Goal: Task Accomplishment & Management: Use online tool/utility

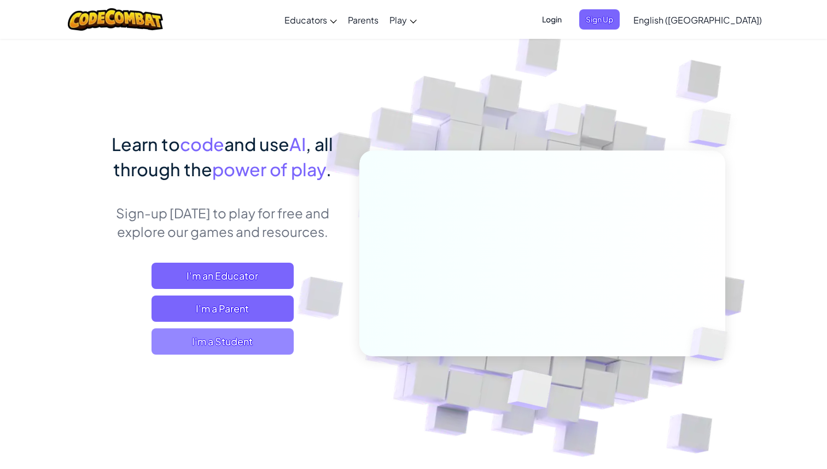
click at [260, 337] on span "I'm a Student" at bounding box center [222, 341] width 142 height 26
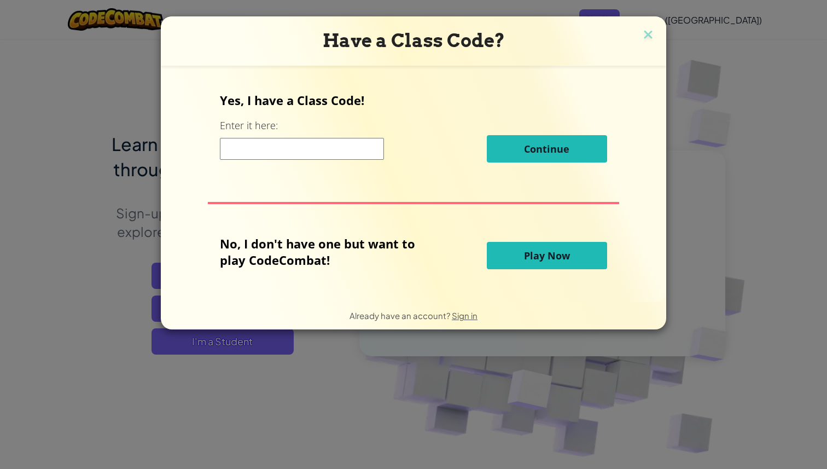
click at [347, 150] on input at bounding box center [302, 149] width 164 height 22
click at [514, 253] on button "Play Now" at bounding box center [547, 255] width 120 height 27
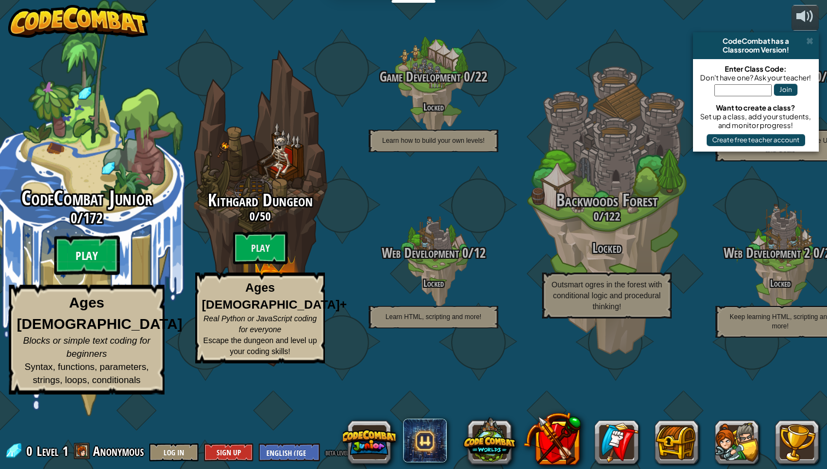
click at [101, 275] on btn "Play" at bounding box center [87, 255] width 66 height 39
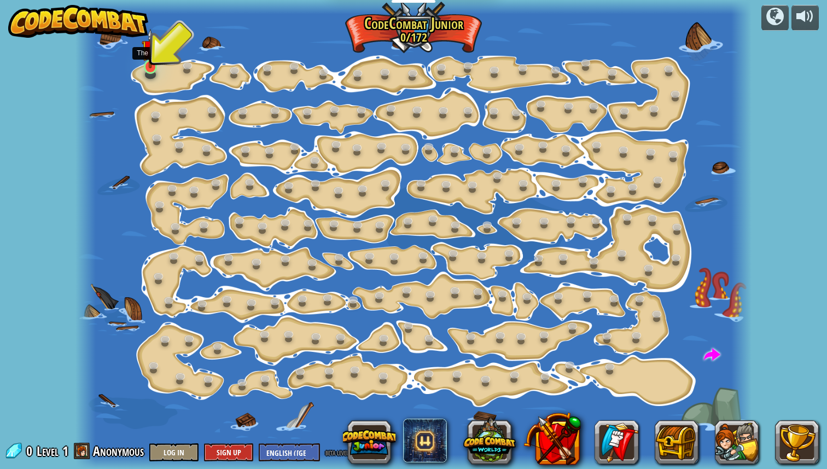
click at [149, 66] on img at bounding box center [150, 48] width 17 height 40
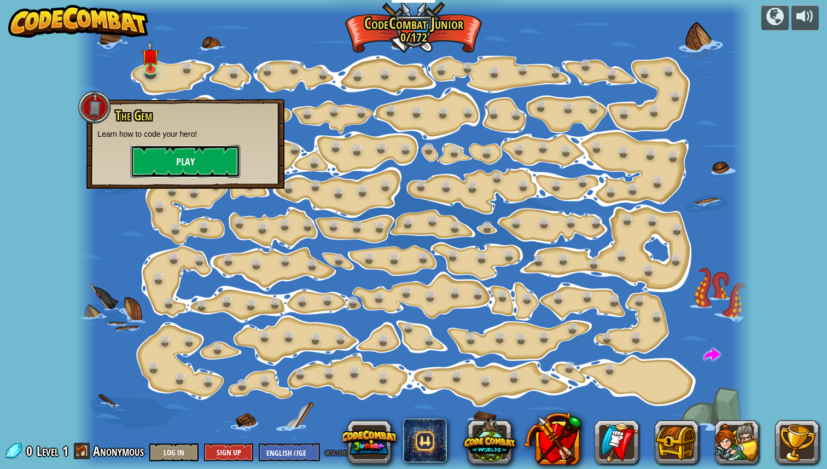
click at [182, 168] on button "Play" at bounding box center [185, 161] width 109 height 33
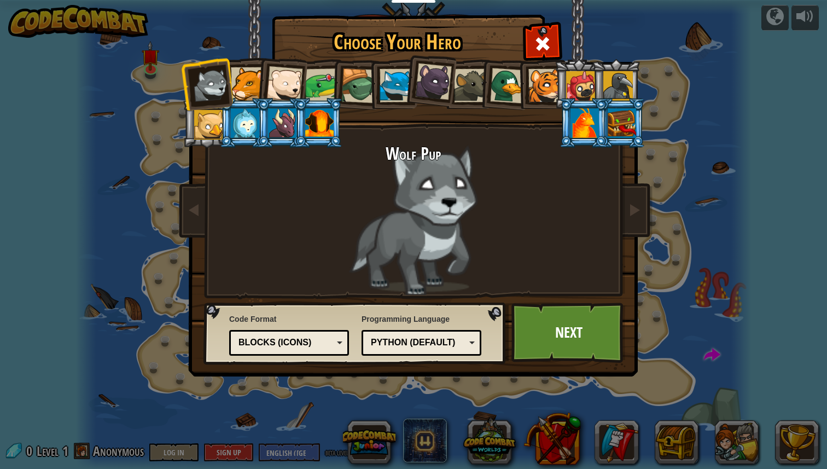
click at [351, 79] on div at bounding box center [358, 85] width 35 height 35
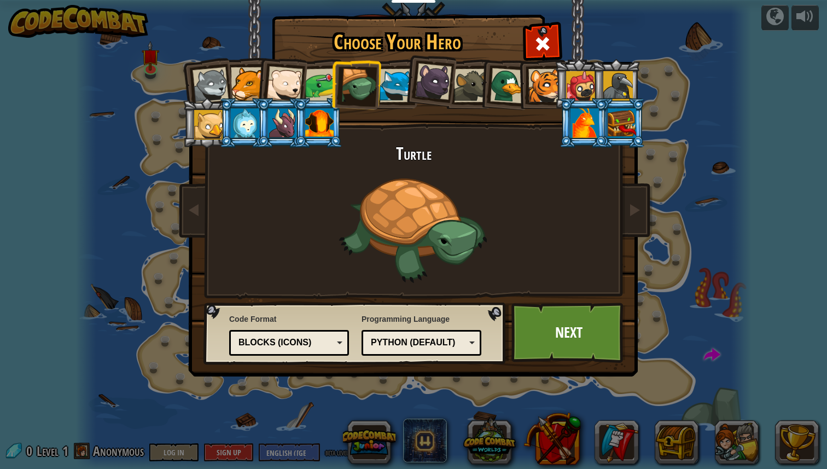
click at [325, 85] on div at bounding box center [322, 85] width 34 height 34
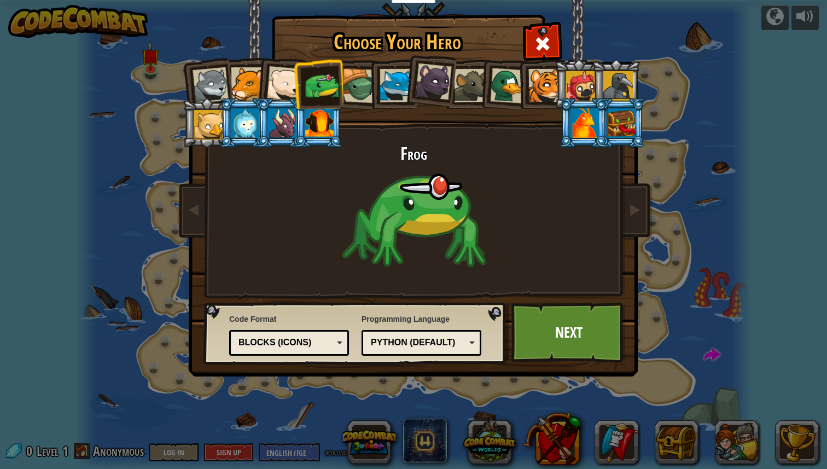
click at [279, 84] on div at bounding box center [284, 84] width 36 height 36
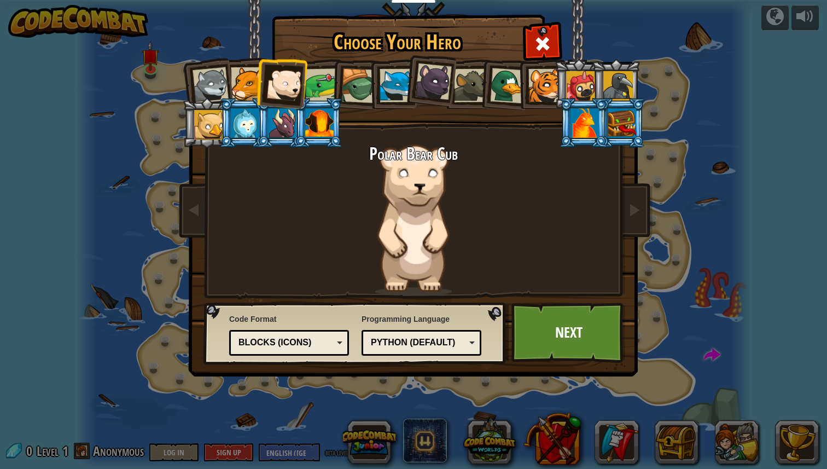
click at [246, 82] on div at bounding box center [247, 83] width 33 height 33
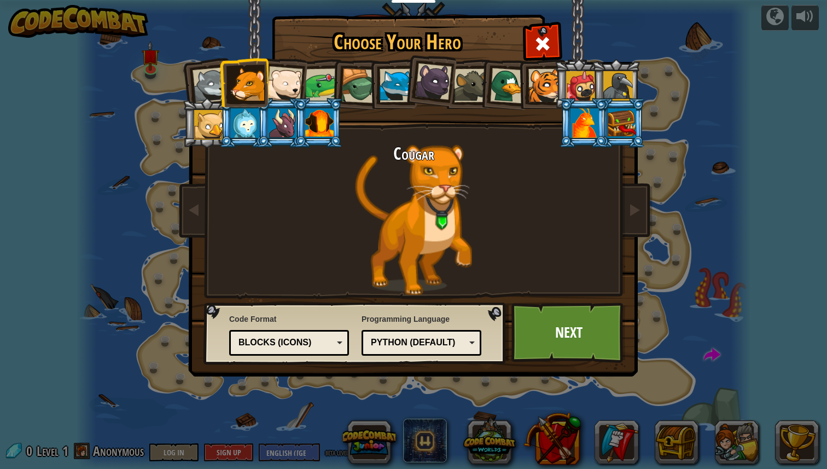
click at [587, 81] on div at bounding box center [581, 86] width 30 height 30
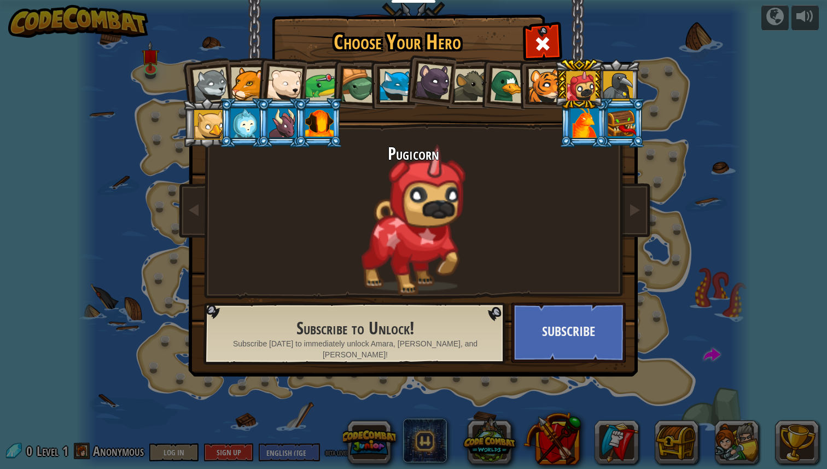
click at [504, 84] on div at bounding box center [508, 86] width 36 height 36
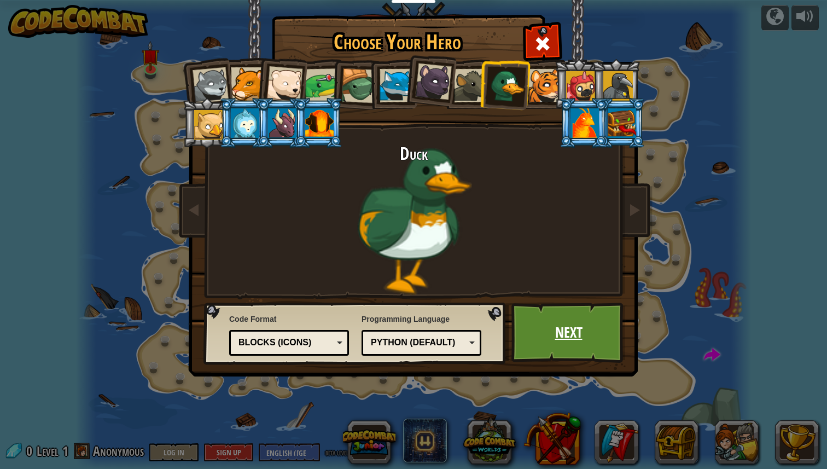
click at [588, 329] on link "Next" at bounding box center [568, 332] width 114 height 60
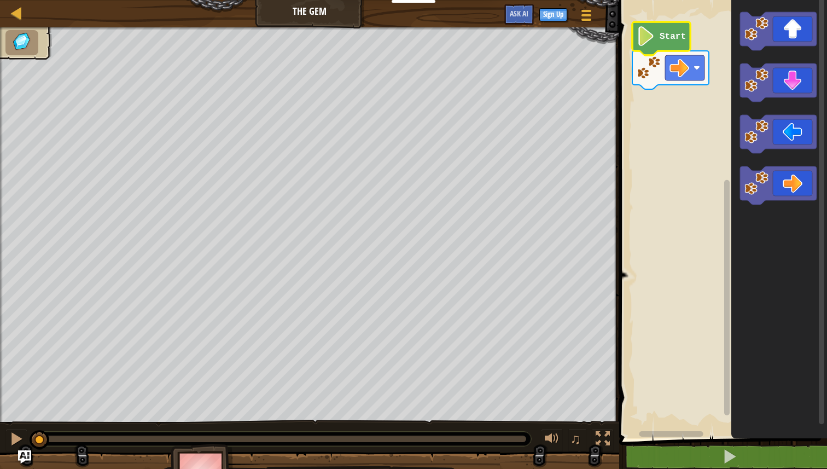
click at [654, 40] on image "Blockly Workspace" at bounding box center [645, 36] width 19 height 20
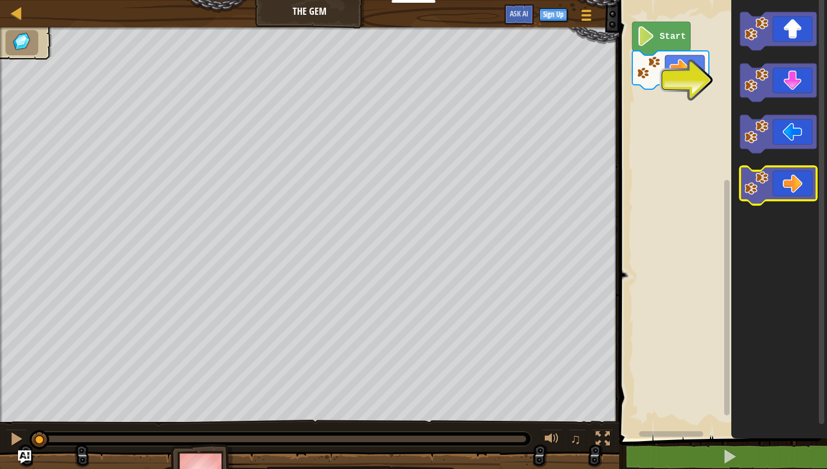
click at [785, 177] on icon "Blockly Workspace" at bounding box center [778, 185] width 77 height 38
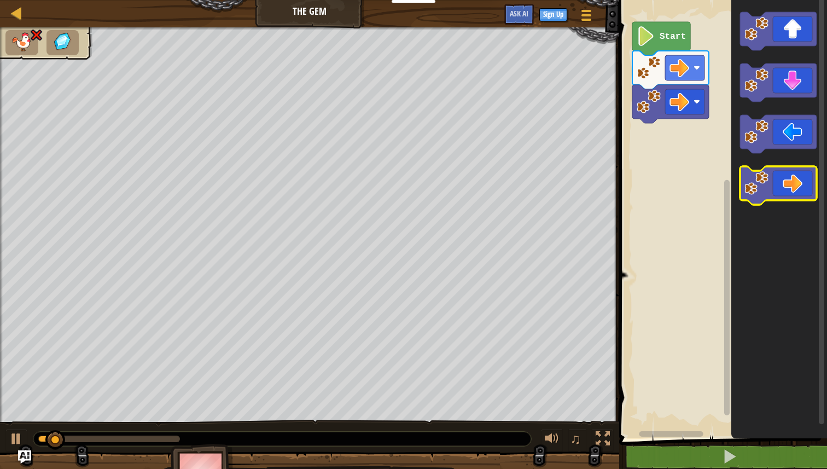
click at [785, 177] on icon "Blockly Workspace" at bounding box center [778, 185] width 77 height 38
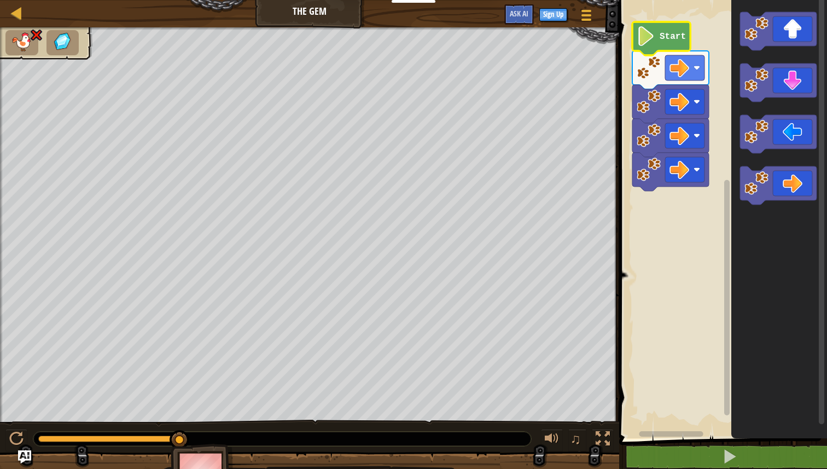
click at [657, 40] on icon "Blockly Workspace" at bounding box center [661, 38] width 58 height 33
click at [653, 90] on image "Blockly Workspace" at bounding box center [648, 102] width 24 height 24
click at [22, 438] on div at bounding box center [16, 438] width 14 height 14
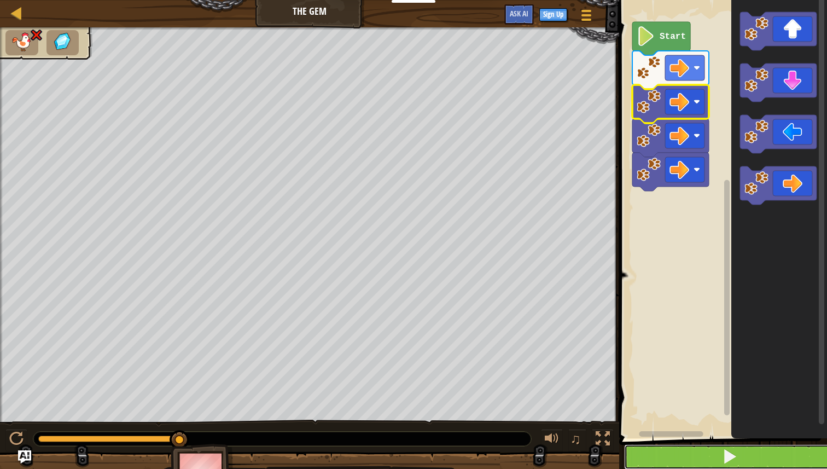
click at [713, 448] on button at bounding box center [729, 456] width 211 height 25
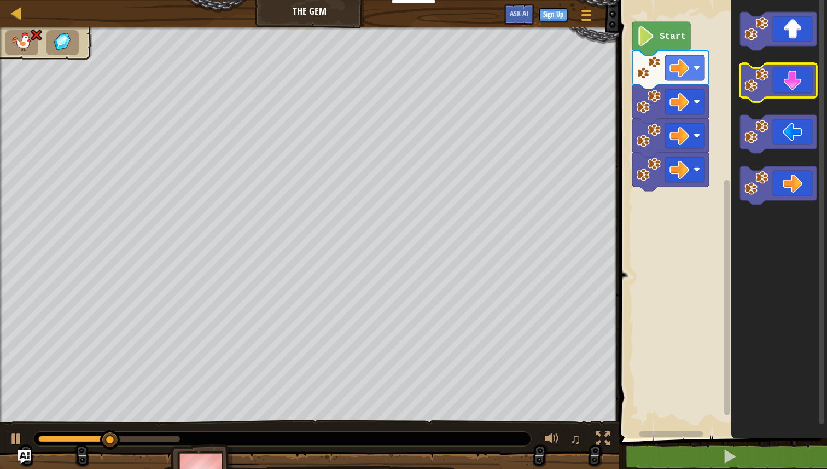
click at [785, 79] on icon "Blockly Workspace" at bounding box center [778, 82] width 77 height 38
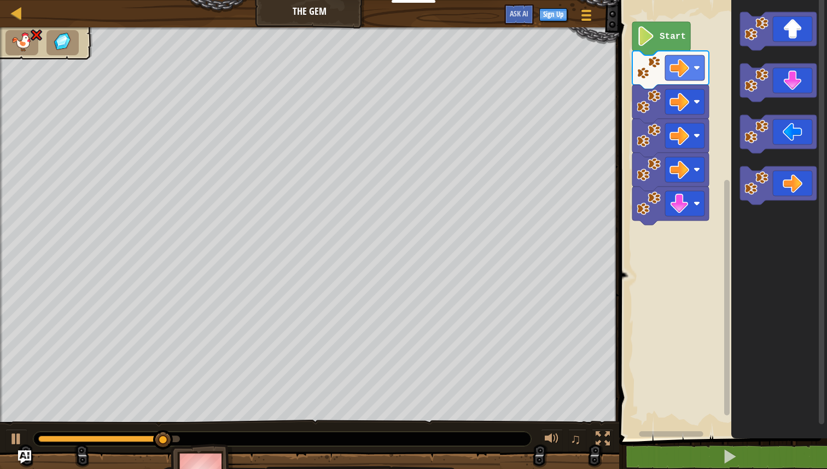
click at [688, 81] on icon "Blockly Workspace" at bounding box center [670, 70] width 77 height 38
click at [691, 97] on rect "Blockly Workspace" at bounding box center [684, 101] width 39 height 25
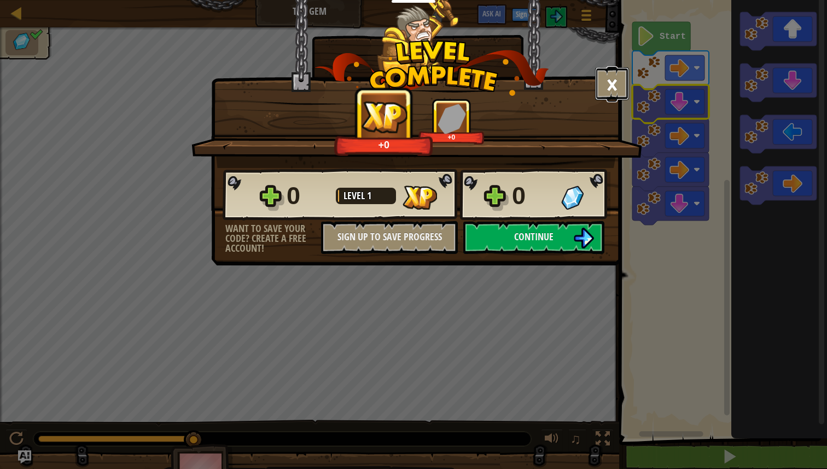
click at [616, 83] on button "×" at bounding box center [612, 83] width 34 height 33
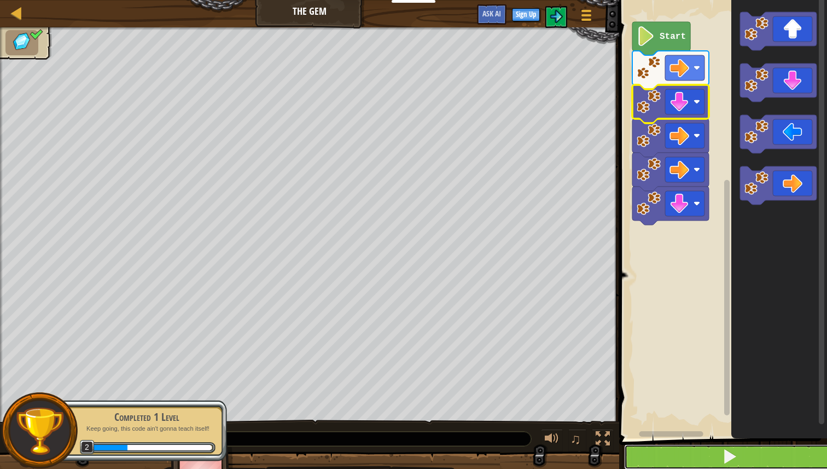
click at [659, 462] on button at bounding box center [729, 456] width 211 height 25
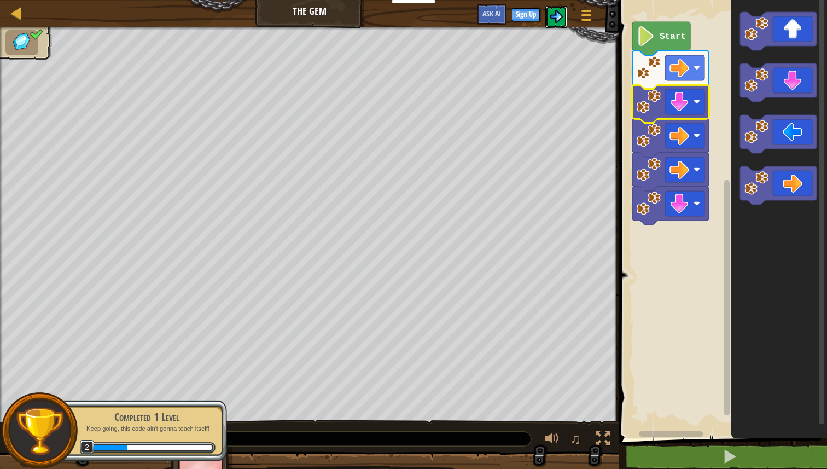
click at [558, 15] on img at bounding box center [556, 16] width 13 height 13
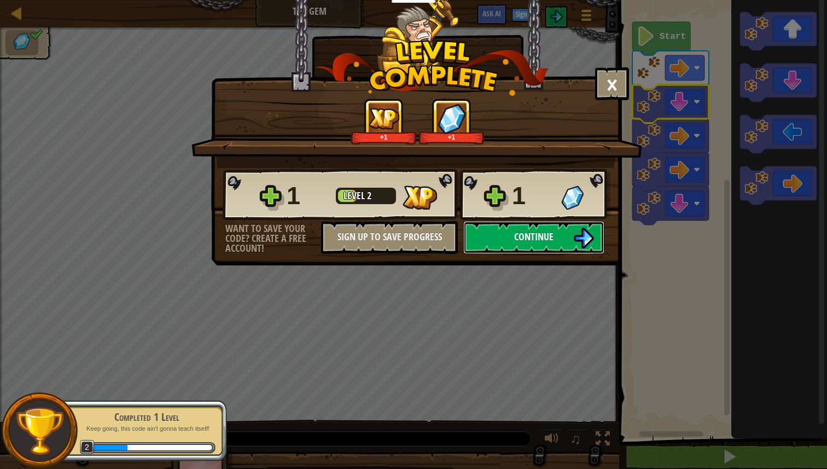
click at [534, 234] on span "Continue" at bounding box center [533, 237] width 39 height 14
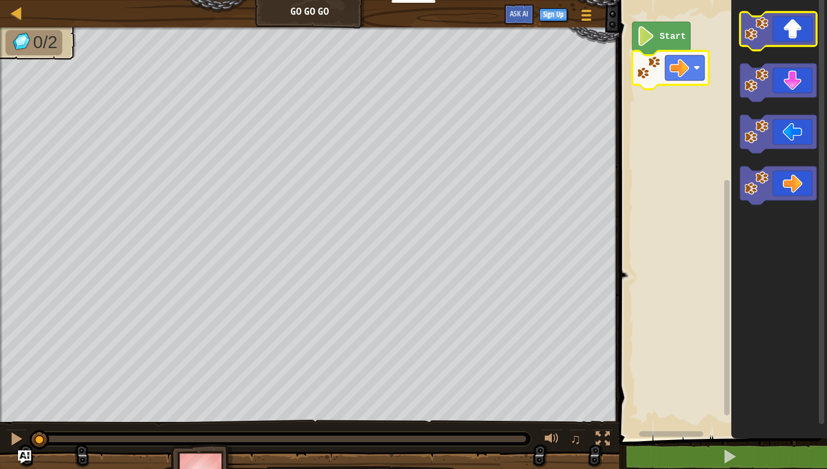
click at [791, 40] on icon "Blockly Workspace" at bounding box center [778, 31] width 77 height 38
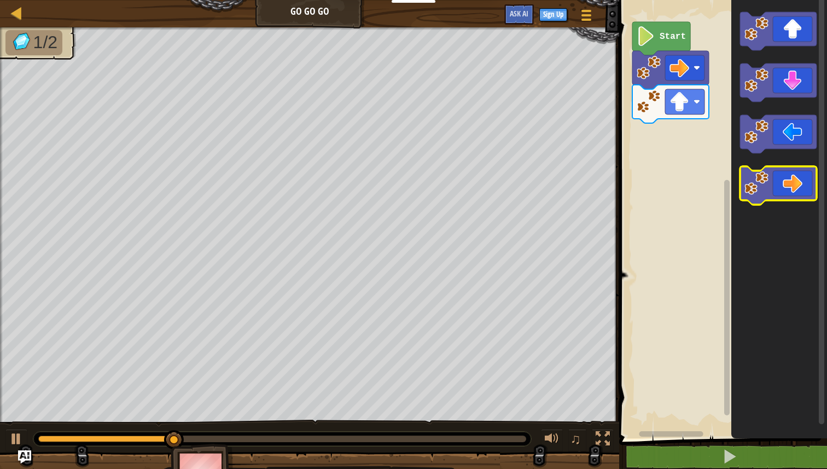
click at [791, 180] on icon "Blockly Workspace" at bounding box center [778, 185] width 77 height 38
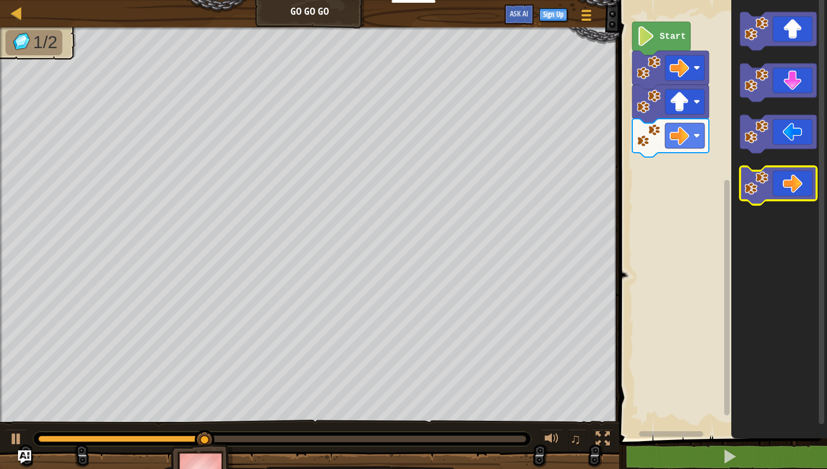
click at [791, 180] on icon "Blockly Workspace" at bounding box center [778, 185] width 77 height 38
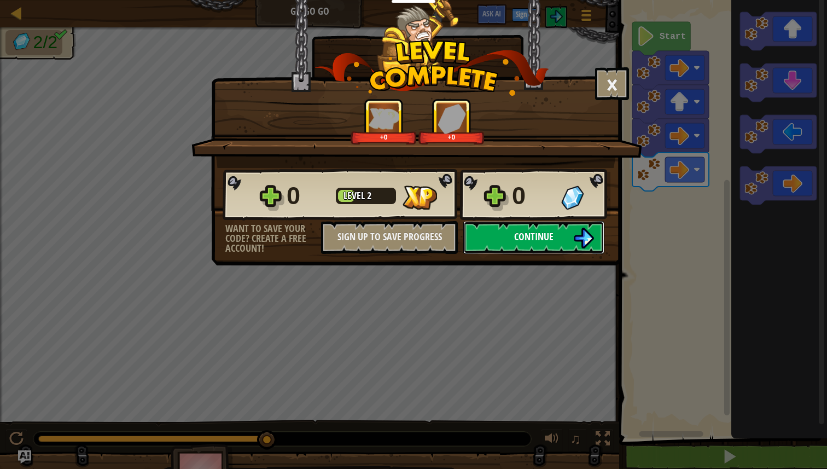
click at [519, 232] on span "Continue" at bounding box center [533, 237] width 39 height 14
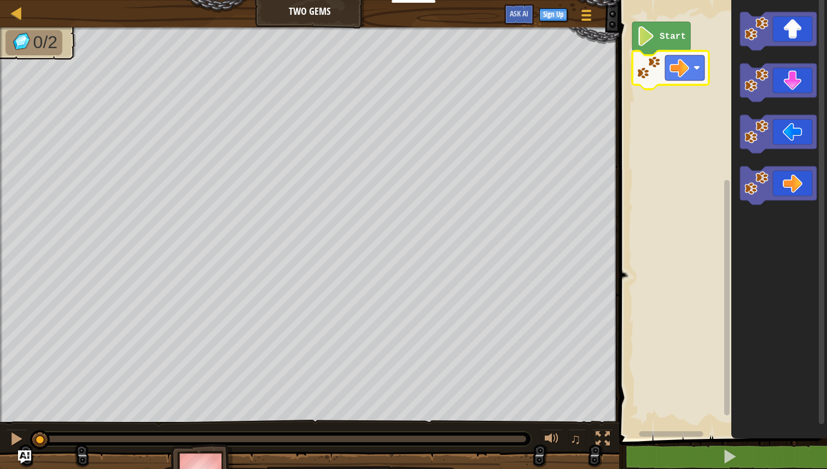
click at [676, 243] on rect "Blockly Workspace" at bounding box center [721, 216] width 211 height 443
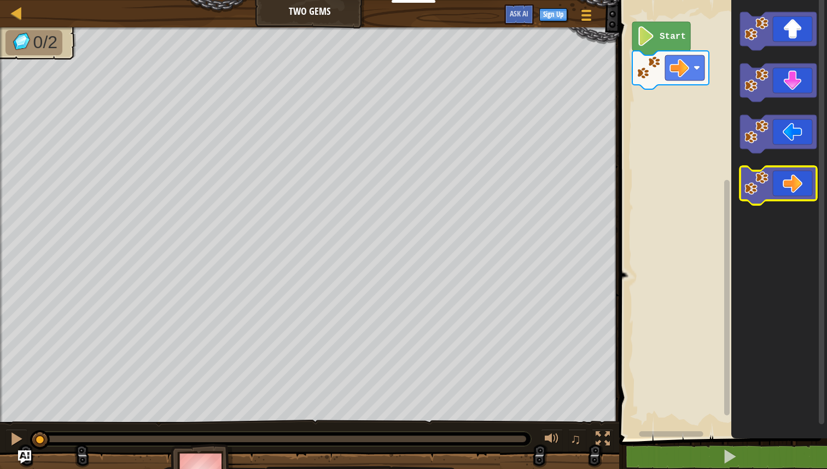
click at [793, 191] on icon "Blockly Workspace" at bounding box center [778, 185] width 77 height 38
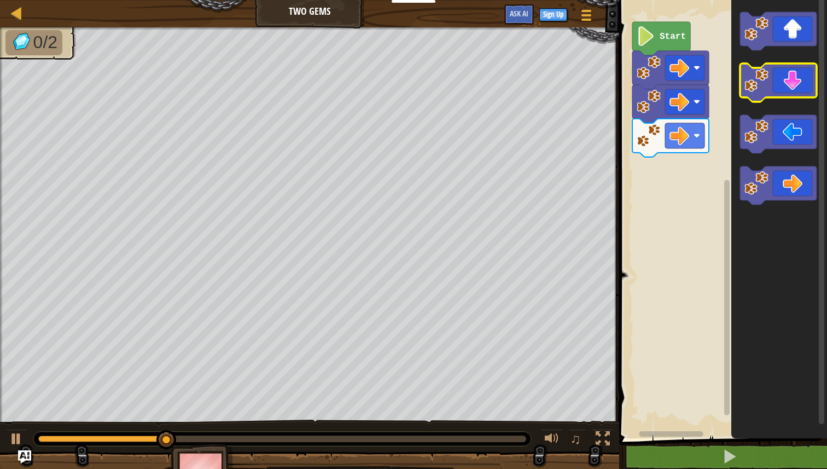
click at [781, 86] on icon "Blockly Workspace" at bounding box center [778, 82] width 77 height 38
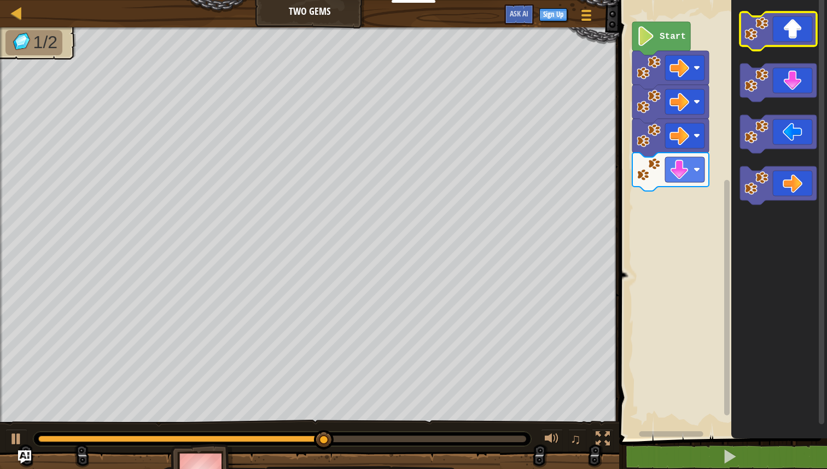
click at [793, 40] on icon "Blockly Workspace" at bounding box center [778, 31] width 77 height 38
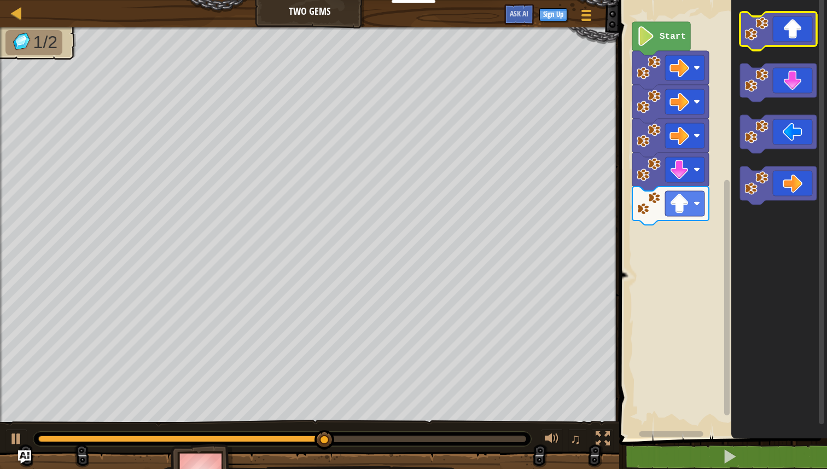
click at [793, 40] on icon "Blockly Workspace" at bounding box center [778, 31] width 77 height 38
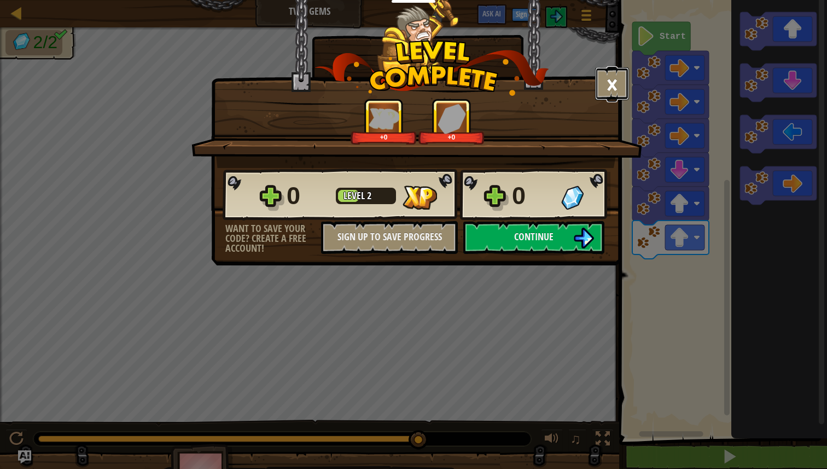
click at [626, 82] on button "×" at bounding box center [612, 83] width 34 height 33
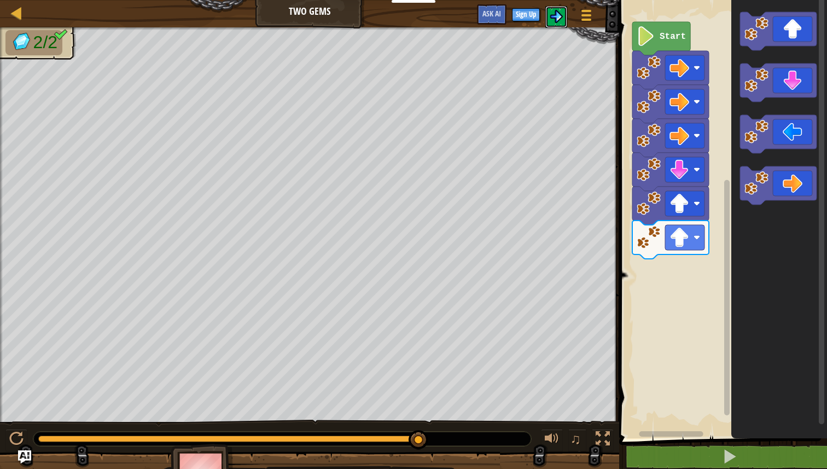
click at [562, 18] on img at bounding box center [556, 16] width 13 height 13
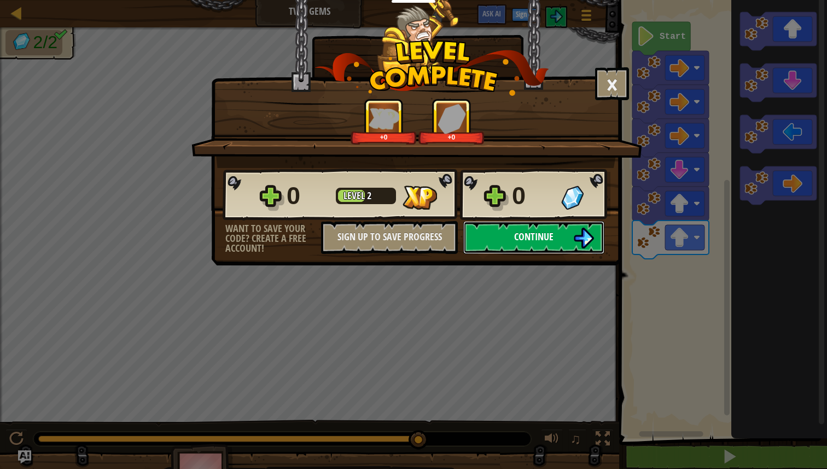
click at [526, 233] on span "Continue" at bounding box center [533, 237] width 39 height 14
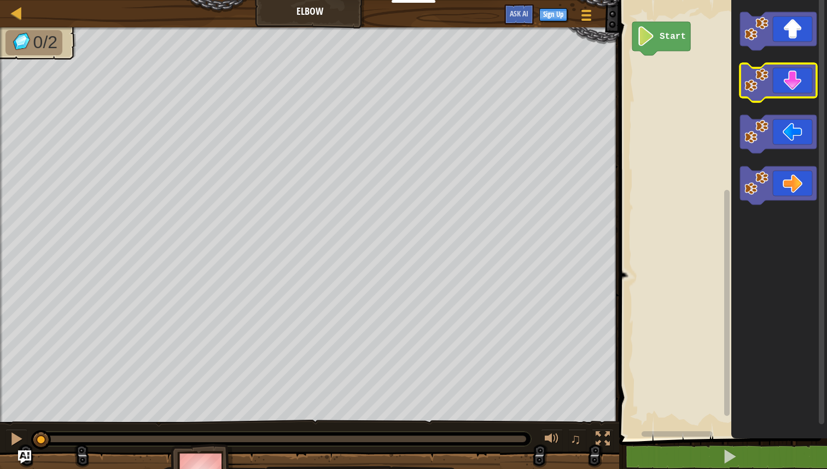
click at [793, 78] on icon "Blockly Workspace" at bounding box center [778, 82] width 77 height 38
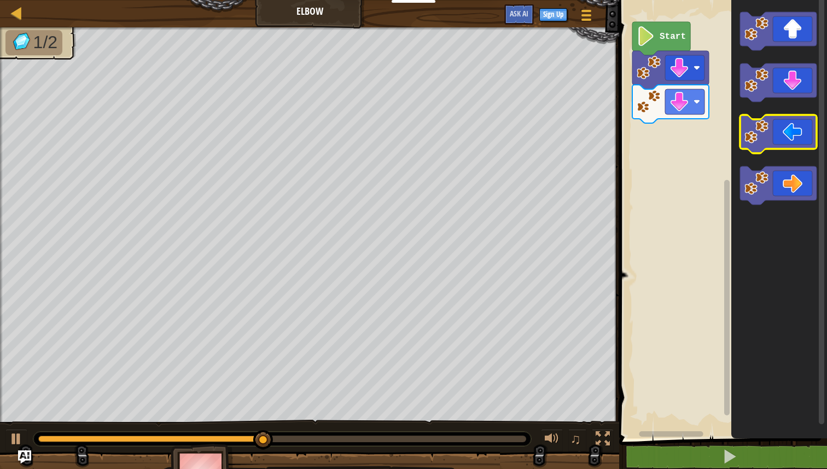
click at [770, 131] on icon "Blockly Workspace" at bounding box center [778, 134] width 77 height 38
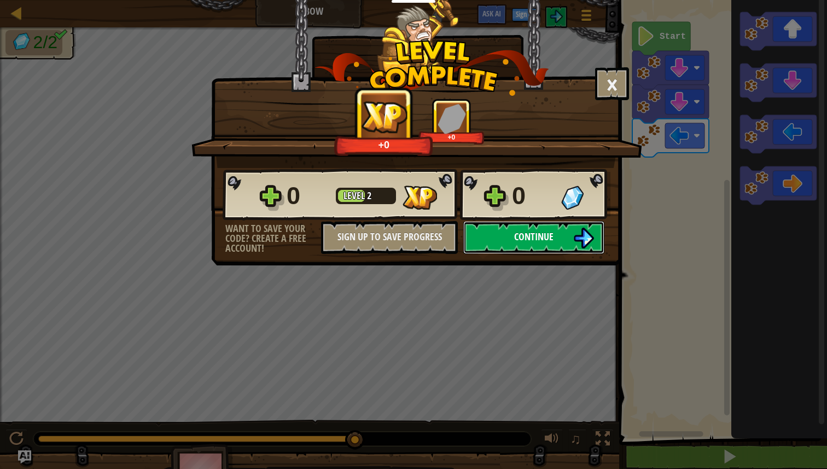
click at [547, 236] on span "Continue" at bounding box center [533, 237] width 39 height 14
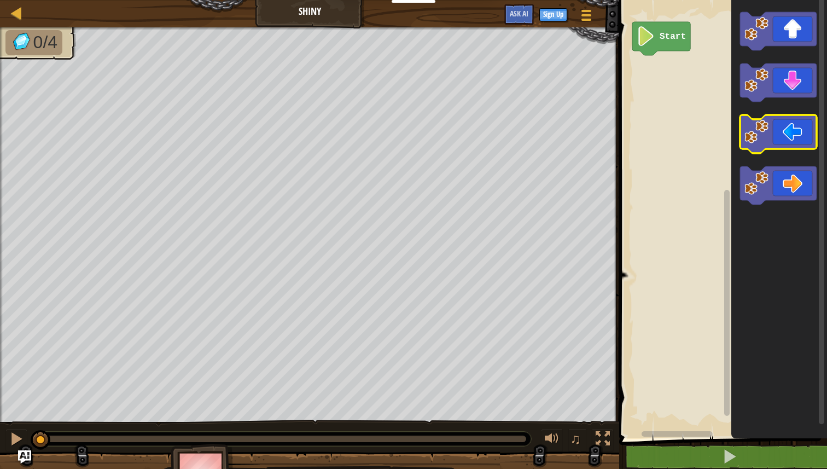
click at [775, 130] on icon "Blockly Workspace" at bounding box center [778, 134] width 77 height 38
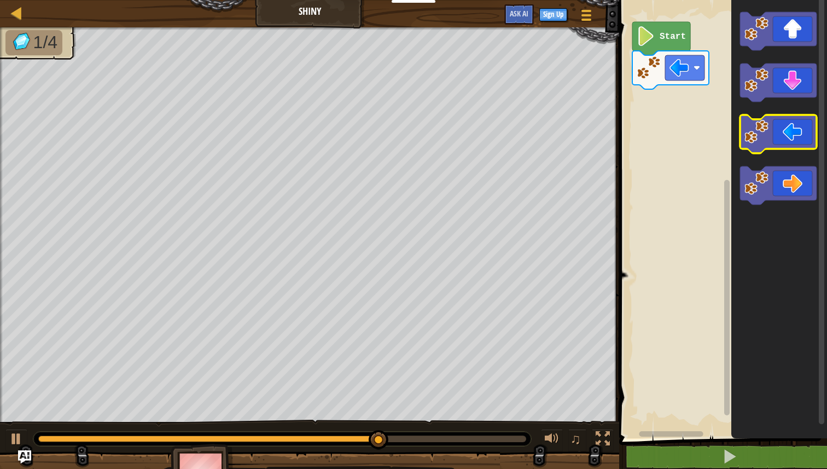
click at [775, 130] on icon "Blockly Workspace" at bounding box center [778, 134] width 77 height 38
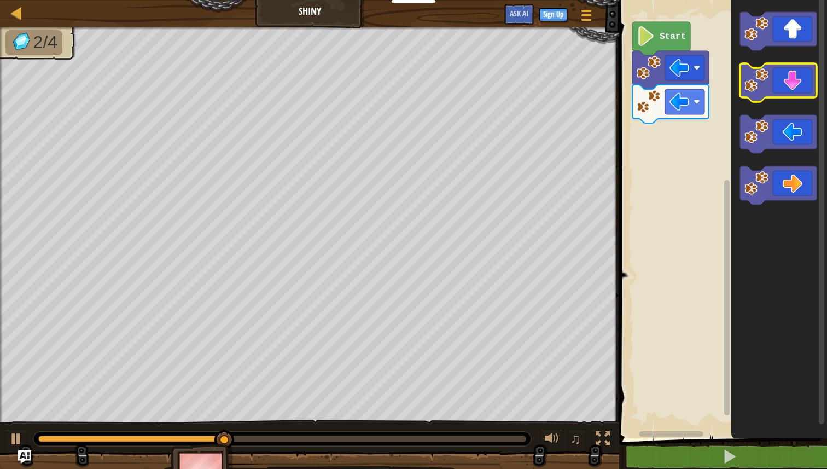
click at [788, 85] on icon "Blockly Workspace" at bounding box center [778, 82] width 77 height 38
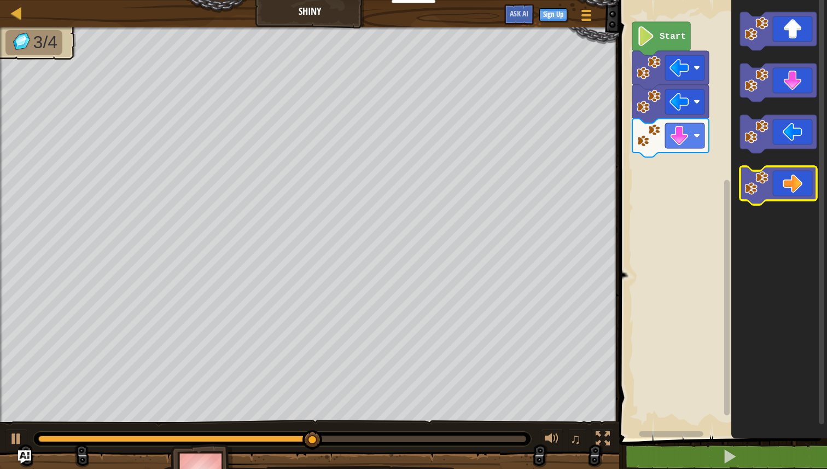
click at [782, 181] on icon "Blockly Workspace" at bounding box center [778, 185] width 77 height 38
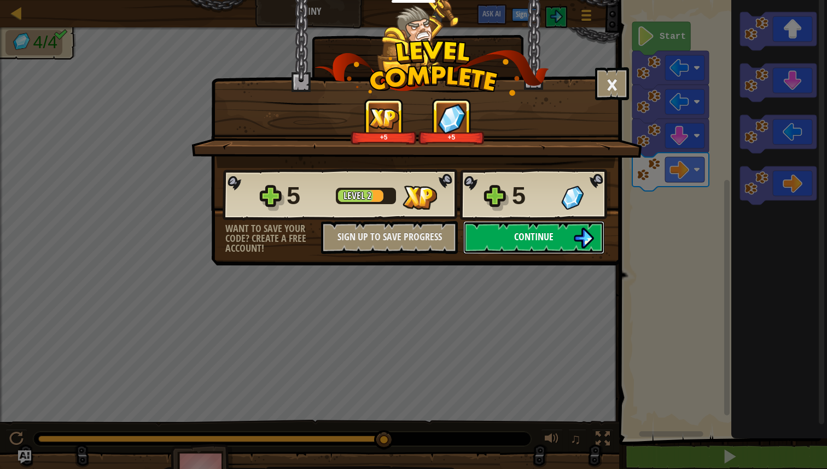
click at [565, 231] on button "Continue" at bounding box center [533, 237] width 141 height 33
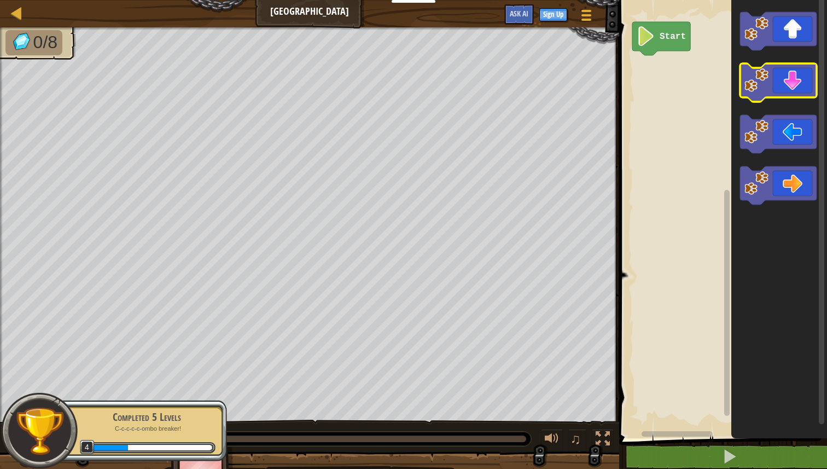
click at [792, 87] on icon "Blockly Workspace" at bounding box center [778, 82] width 77 height 38
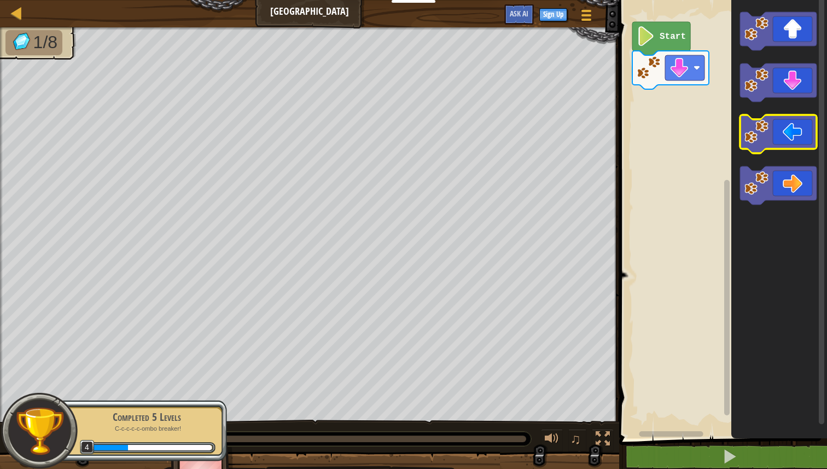
click at [781, 137] on icon "Blockly Workspace" at bounding box center [778, 134] width 77 height 38
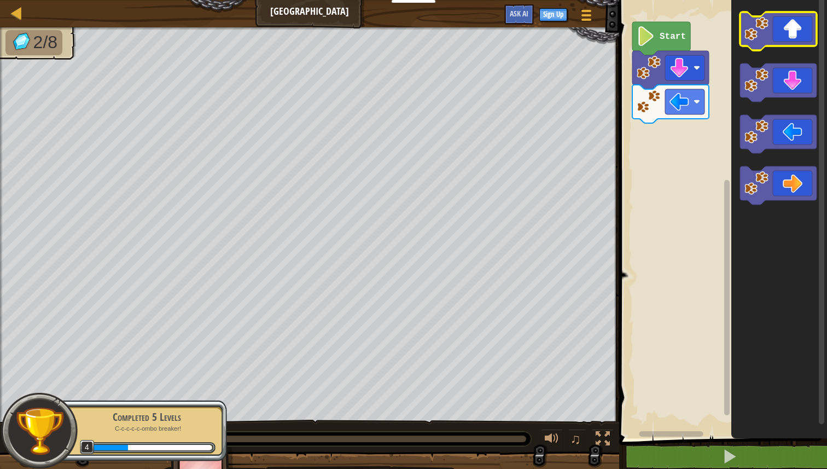
click at [792, 37] on icon "Blockly Workspace" at bounding box center [778, 31] width 77 height 38
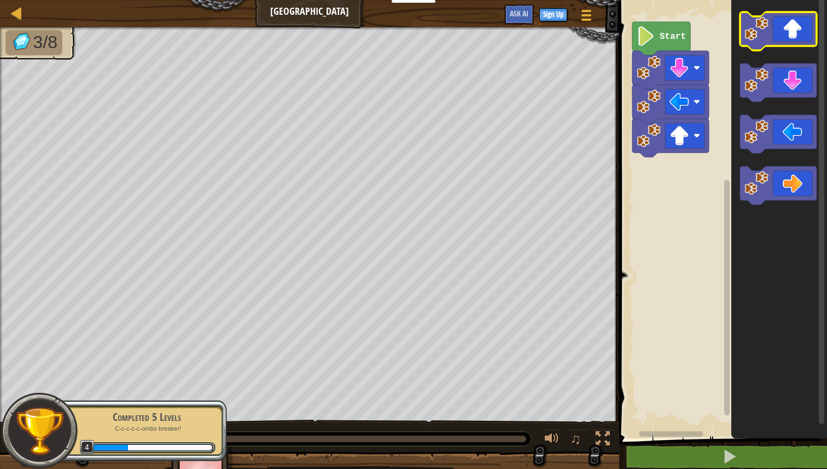
click at [792, 37] on icon "Blockly Workspace" at bounding box center [778, 31] width 77 height 38
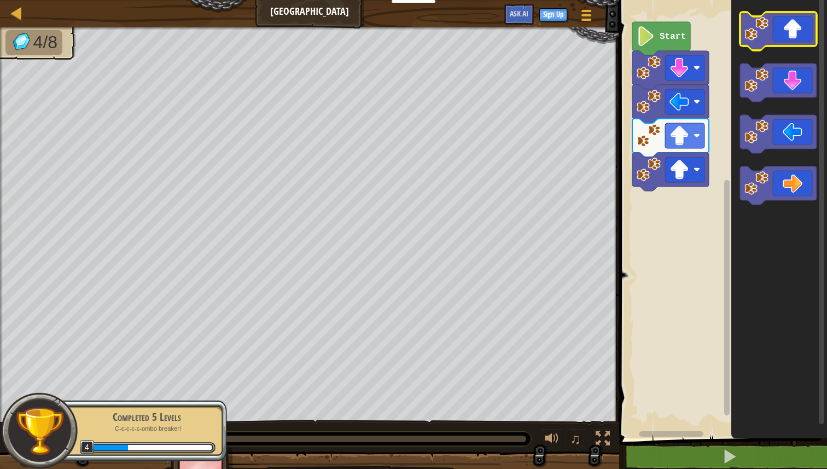
click at [792, 37] on icon "Blockly Workspace" at bounding box center [778, 31] width 77 height 38
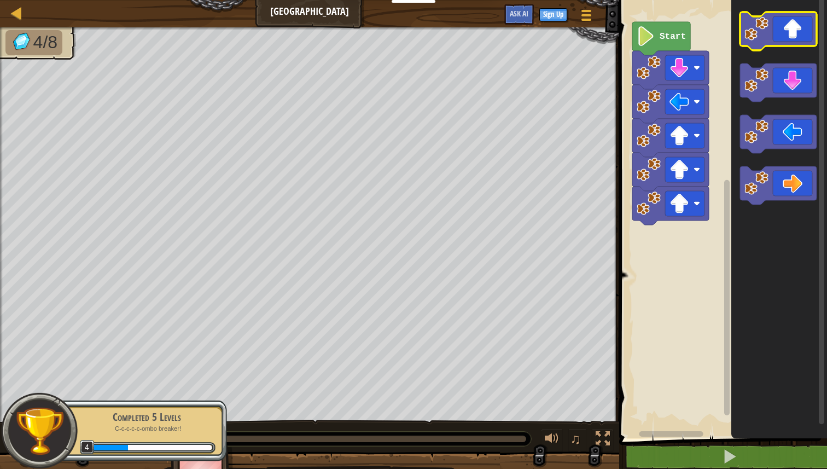
click at [792, 37] on icon "Blockly Workspace" at bounding box center [778, 31] width 77 height 38
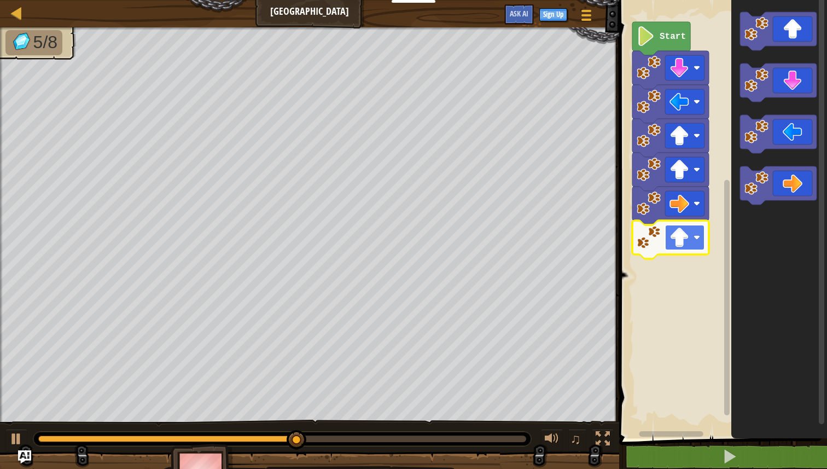
click at [686, 239] on image "Blockly Workspace" at bounding box center [679, 237] width 20 height 20
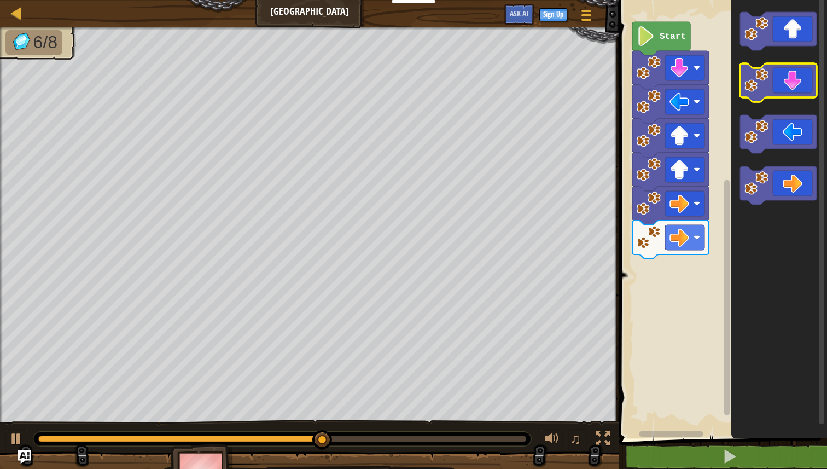
click at [798, 93] on icon "Blockly Workspace" at bounding box center [778, 82] width 77 height 38
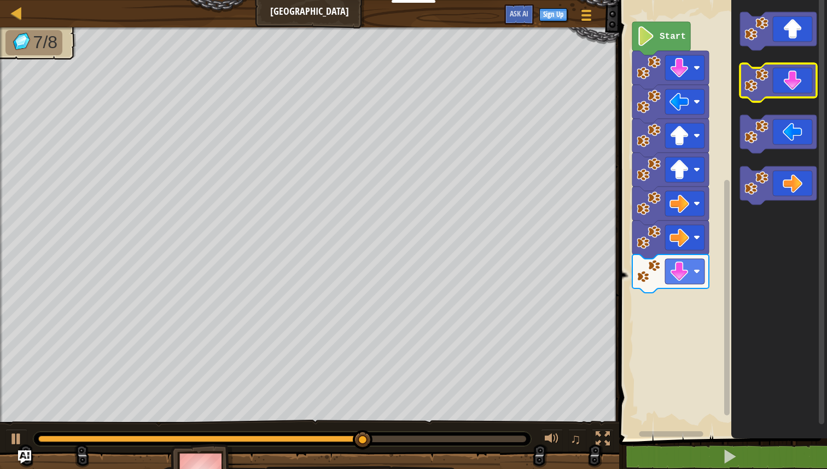
click at [798, 93] on icon "Blockly Workspace" at bounding box center [778, 82] width 77 height 38
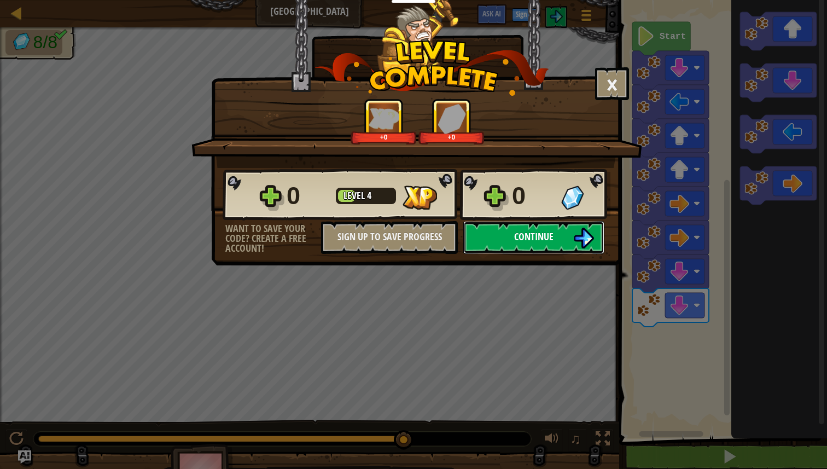
click at [545, 243] on button "Continue" at bounding box center [533, 237] width 141 height 33
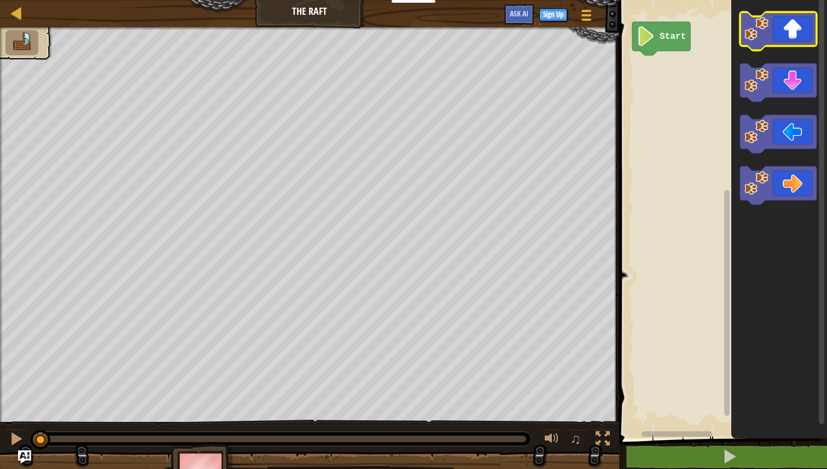
click at [778, 45] on icon "Blockly Workspace" at bounding box center [778, 31] width 77 height 38
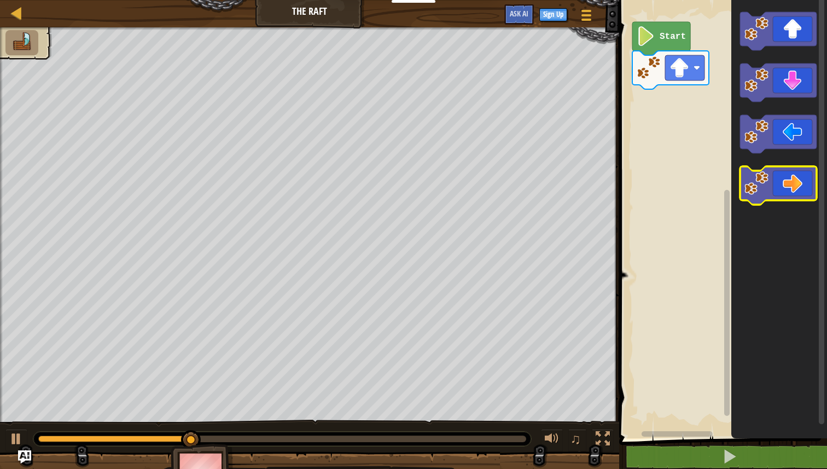
click at [779, 176] on icon "Blockly Workspace" at bounding box center [778, 185] width 77 height 38
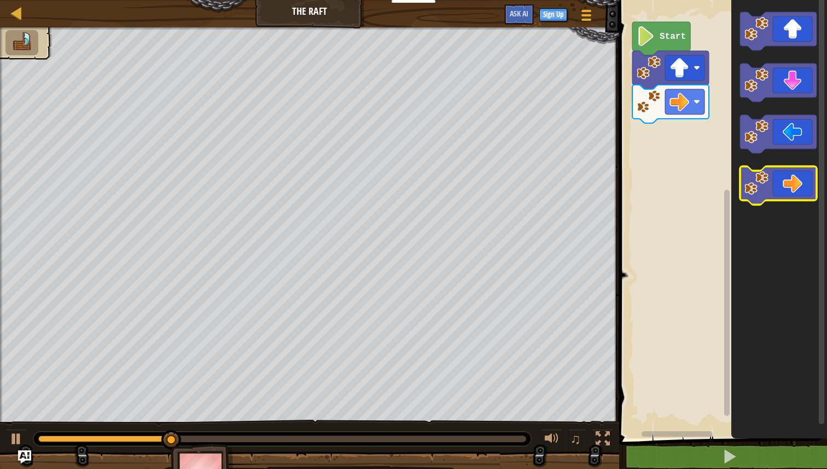
click at [779, 176] on icon "Blockly Workspace" at bounding box center [778, 185] width 77 height 38
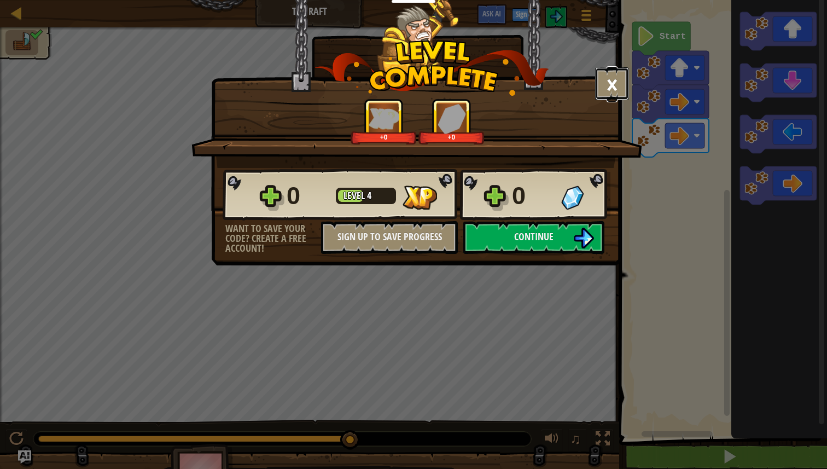
click at [620, 80] on button "×" at bounding box center [612, 83] width 34 height 33
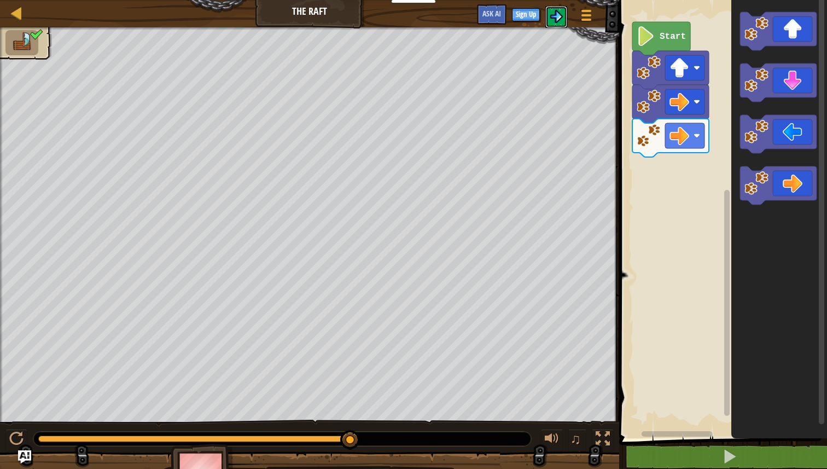
click at [558, 19] on img at bounding box center [556, 16] width 13 height 13
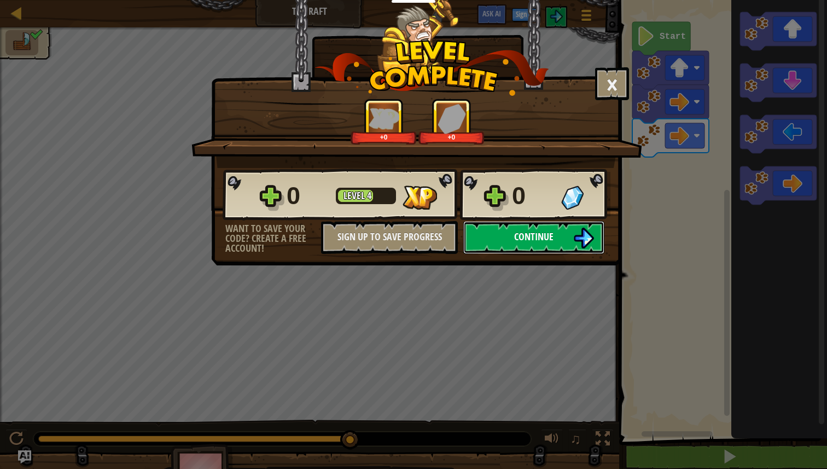
click at [552, 242] on span "Continue" at bounding box center [533, 237] width 39 height 14
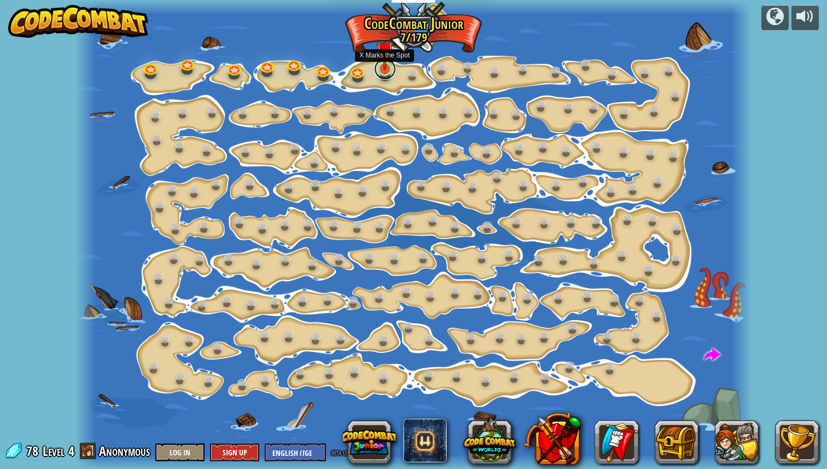
click at [385, 72] on link at bounding box center [385, 69] width 22 height 22
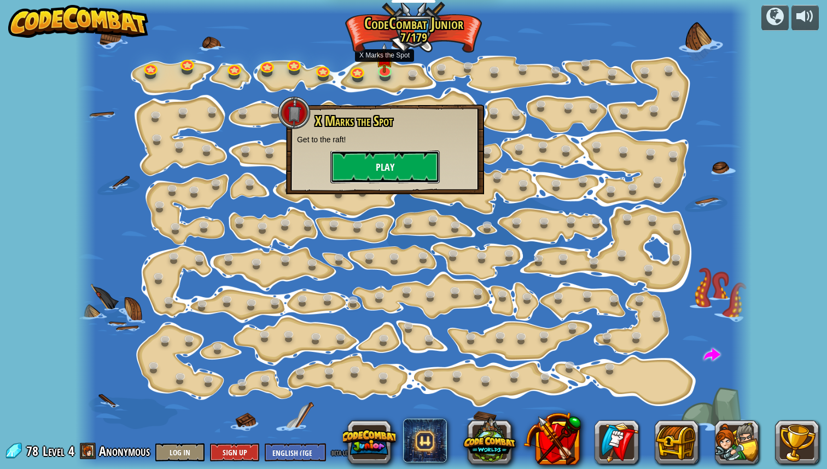
click at [387, 180] on button "Play" at bounding box center [384, 166] width 109 height 33
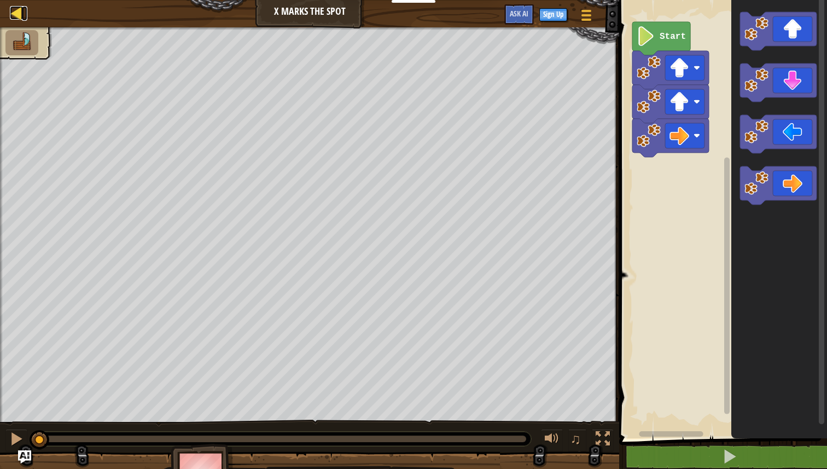
click at [24, 13] on link "Map" at bounding box center [24, 13] width 5 height 15
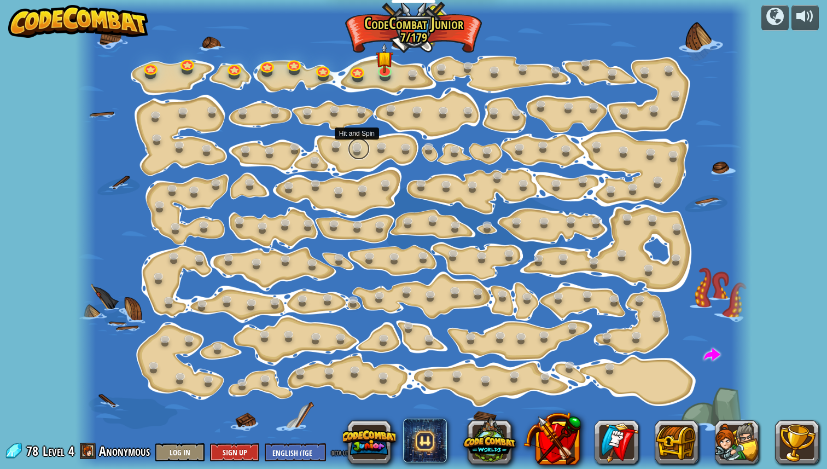
click at [364, 150] on link at bounding box center [359, 149] width 22 height 22
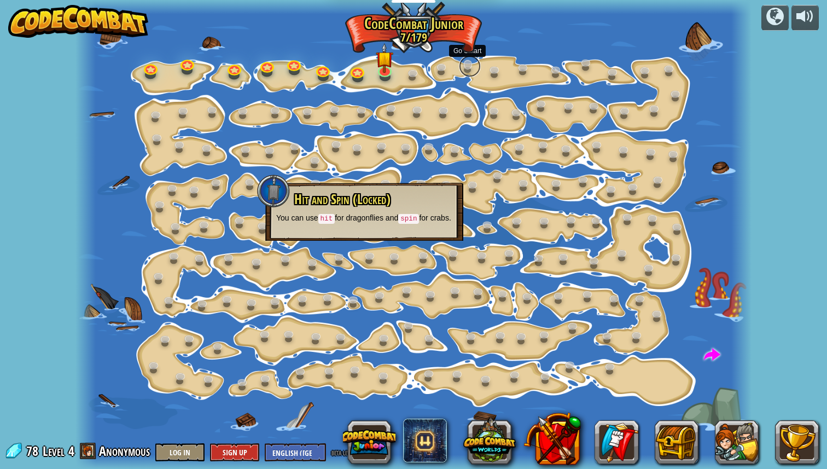
click at [467, 68] on link at bounding box center [470, 66] width 22 height 22
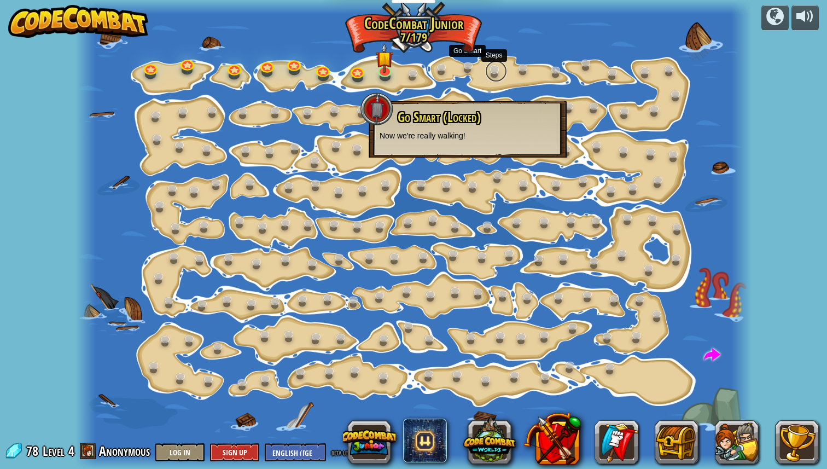
click at [497, 73] on link at bounding box center [496, 71] width 22 height 22
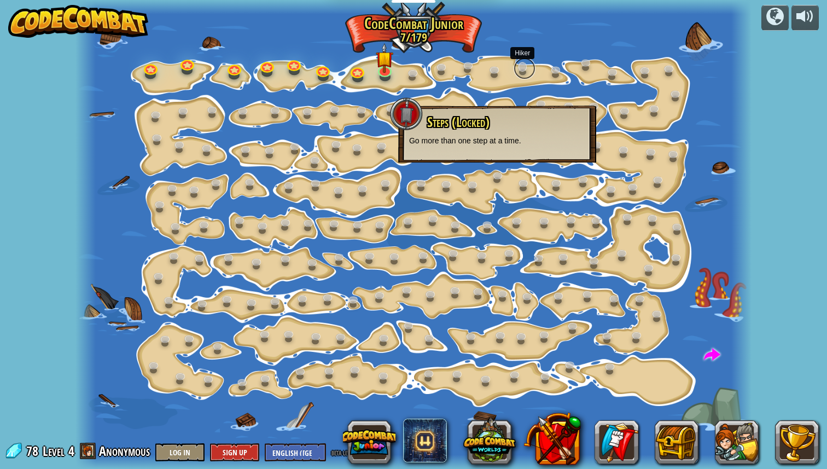
click at [525, 72] on link at bounding box center [524, 68] width 22 height 22
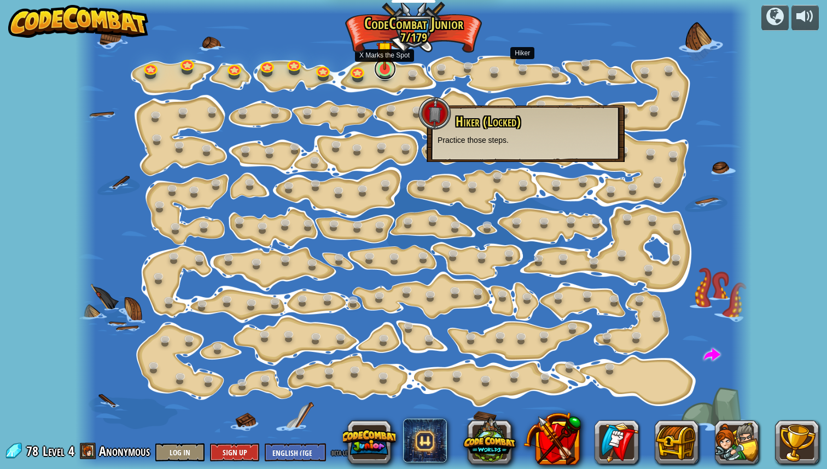
click at [385, 73] on link at bounding box center [385, 69] width 22 height 22
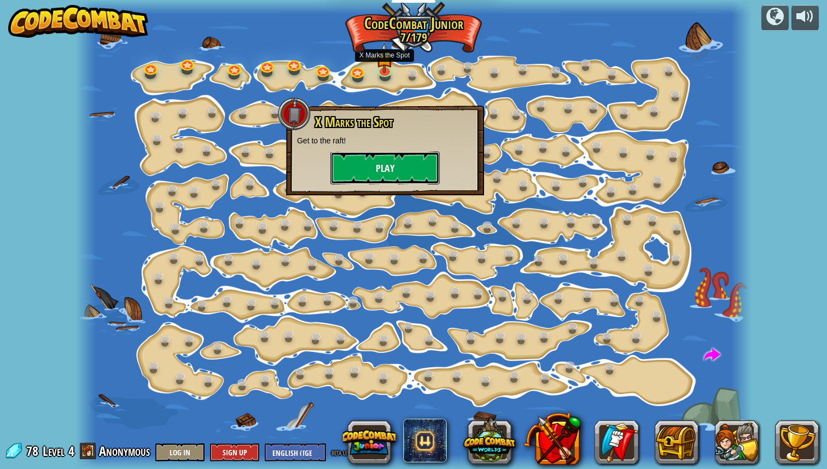
click at [381, 166] on button "Play" at bounding box center [384, 167] width 109 height 33
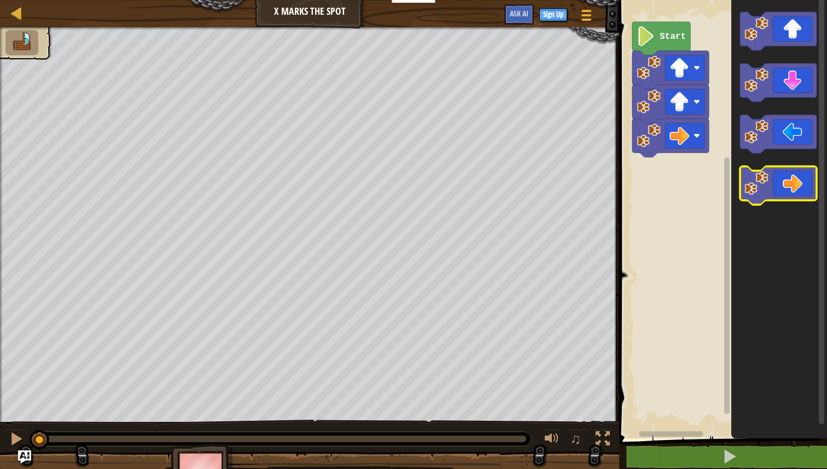
click at [783, 177] on icon "Blockly Workspace" at bounding box center [778, 185] width 77 height 38
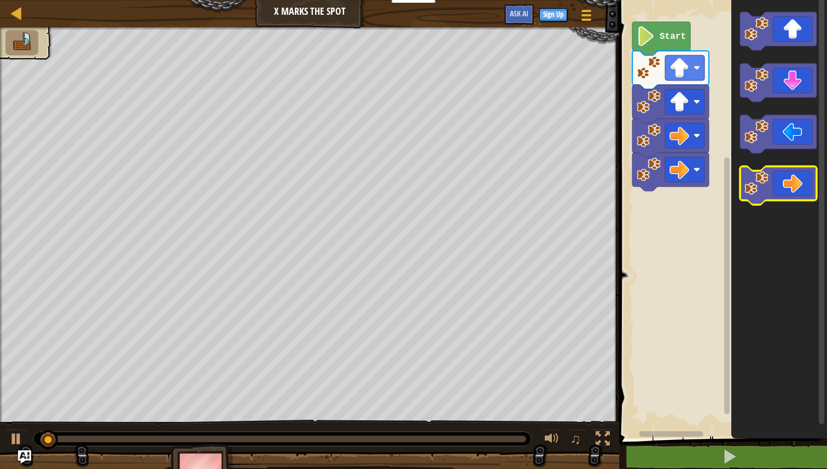
click at [783, 177] on icon "Blockly Workspace" at bounding box center [778, 185] width 77 height 38
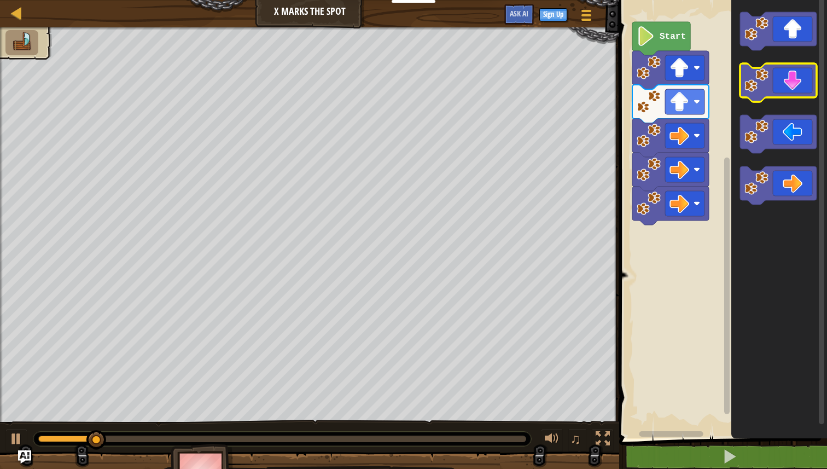
click at [796, 84] on icon "Blockly Workspace" at bounding box center [778, 82] width 77 height 38
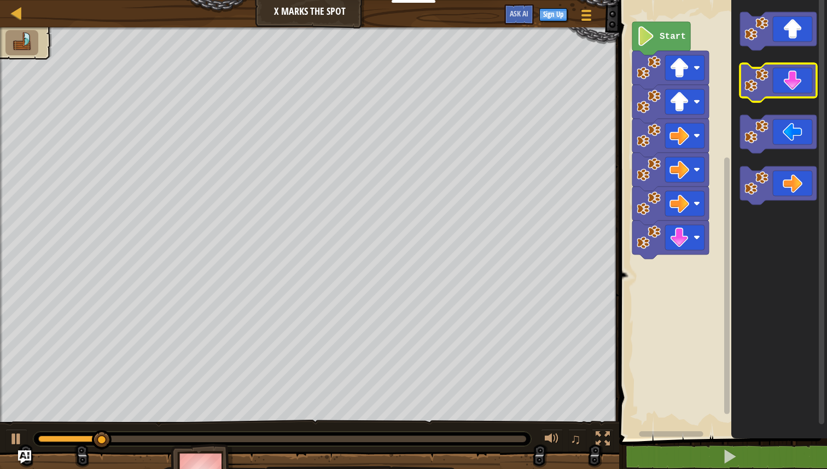
click at [796, 84] on icon "Blockly Workspace" at bounding box center [778, 82] width 77 height 38
